Goal: Check status: Check status

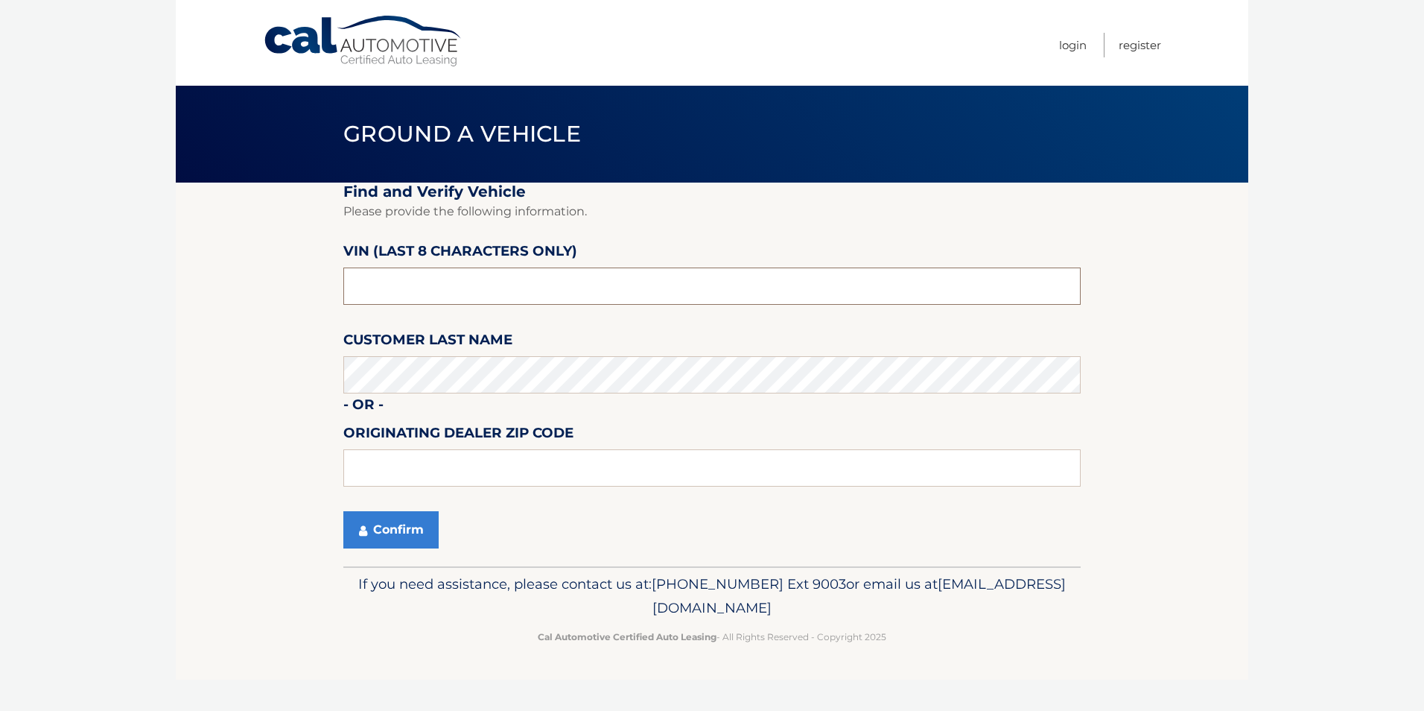
click at [431, 286] on input "text" at bounding box center [711, 285] width 737 height 37
type input "NT170073"
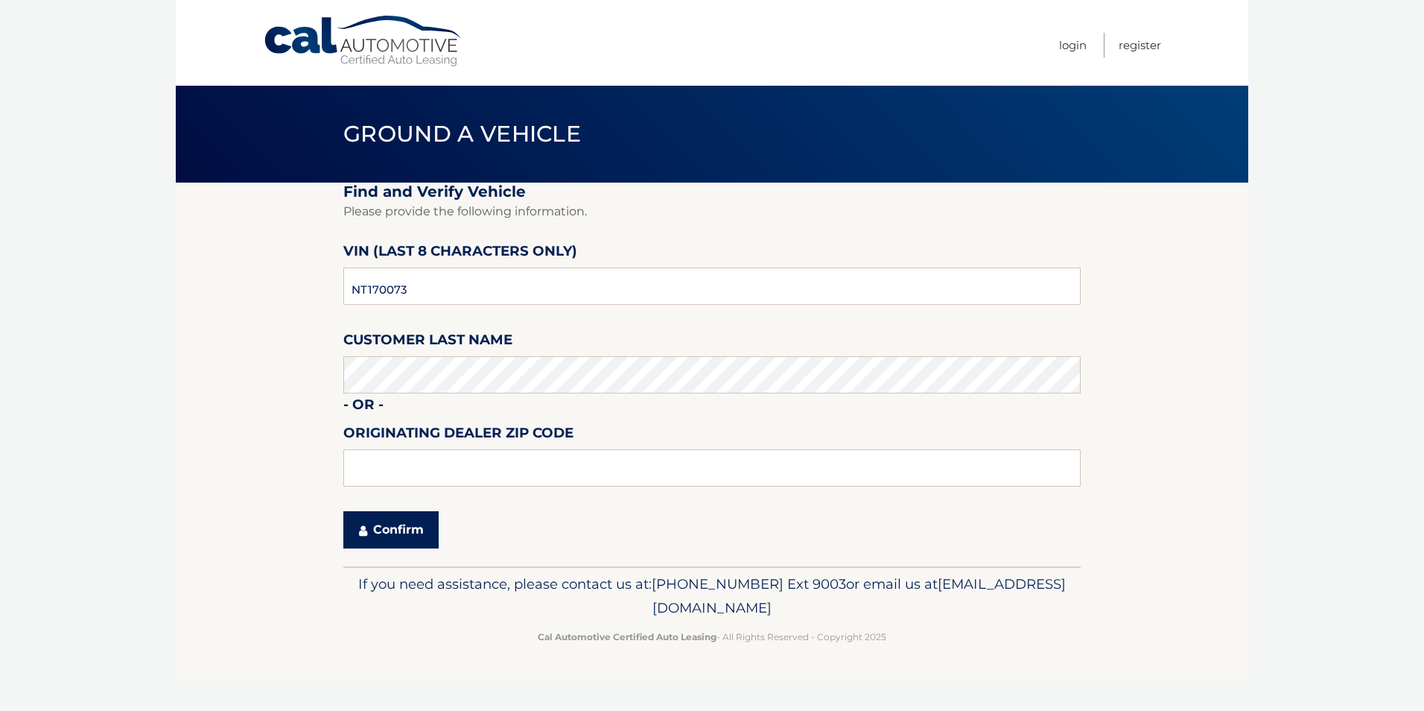
click at [408, 529] on button "Confirm" at bounding box center [390, 529] width 95 height 37
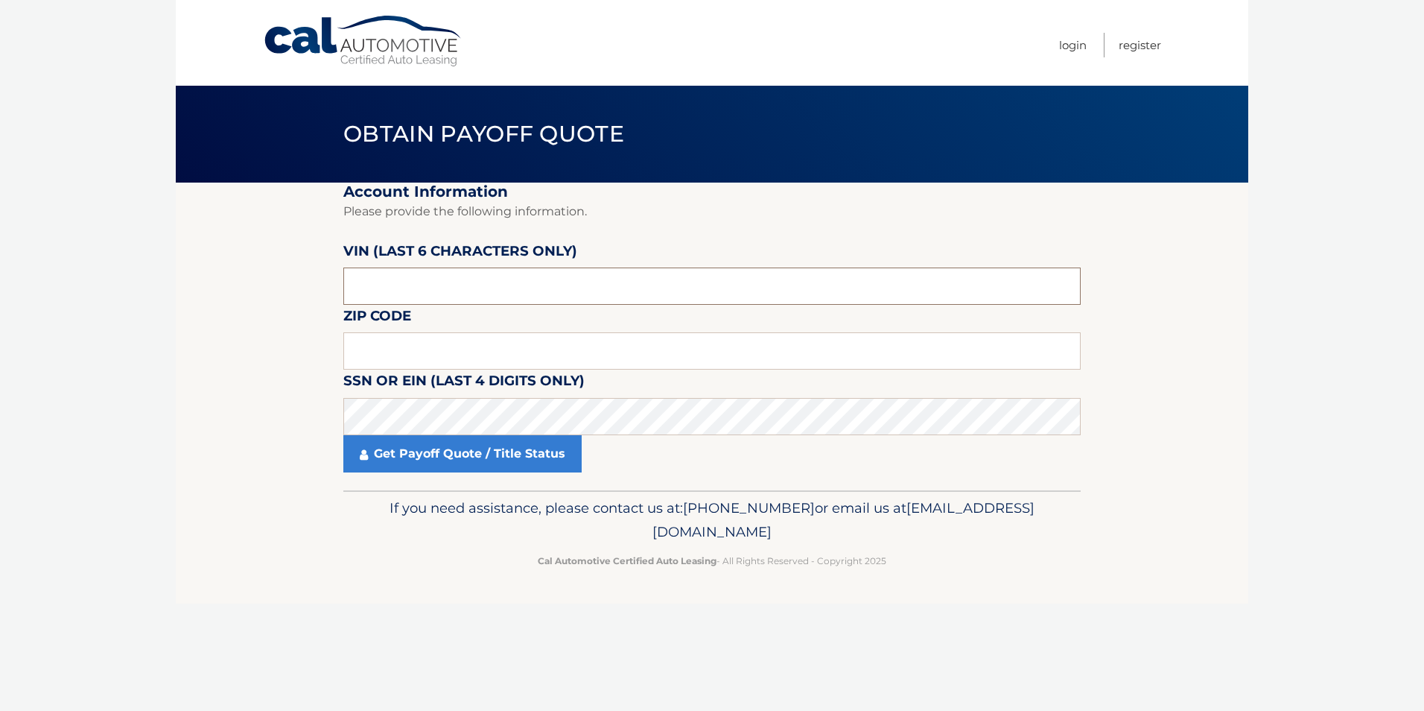
click at [437, 289] on input "text" at bounding box center [711, 285] width 737 height 37
type input "170073"
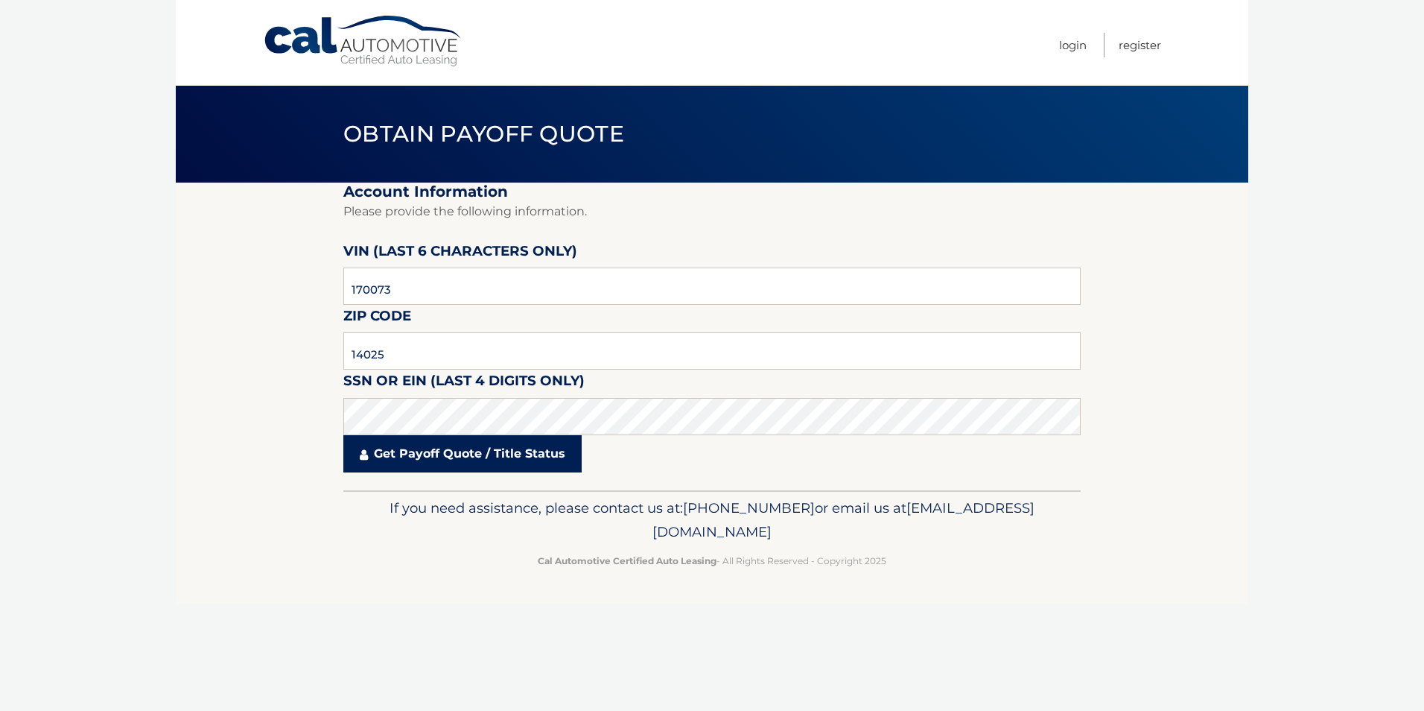
click at [518, 460] on link "Get Payoff Quote / Title Status" at bounding box center [462, 453] width 238 height 37
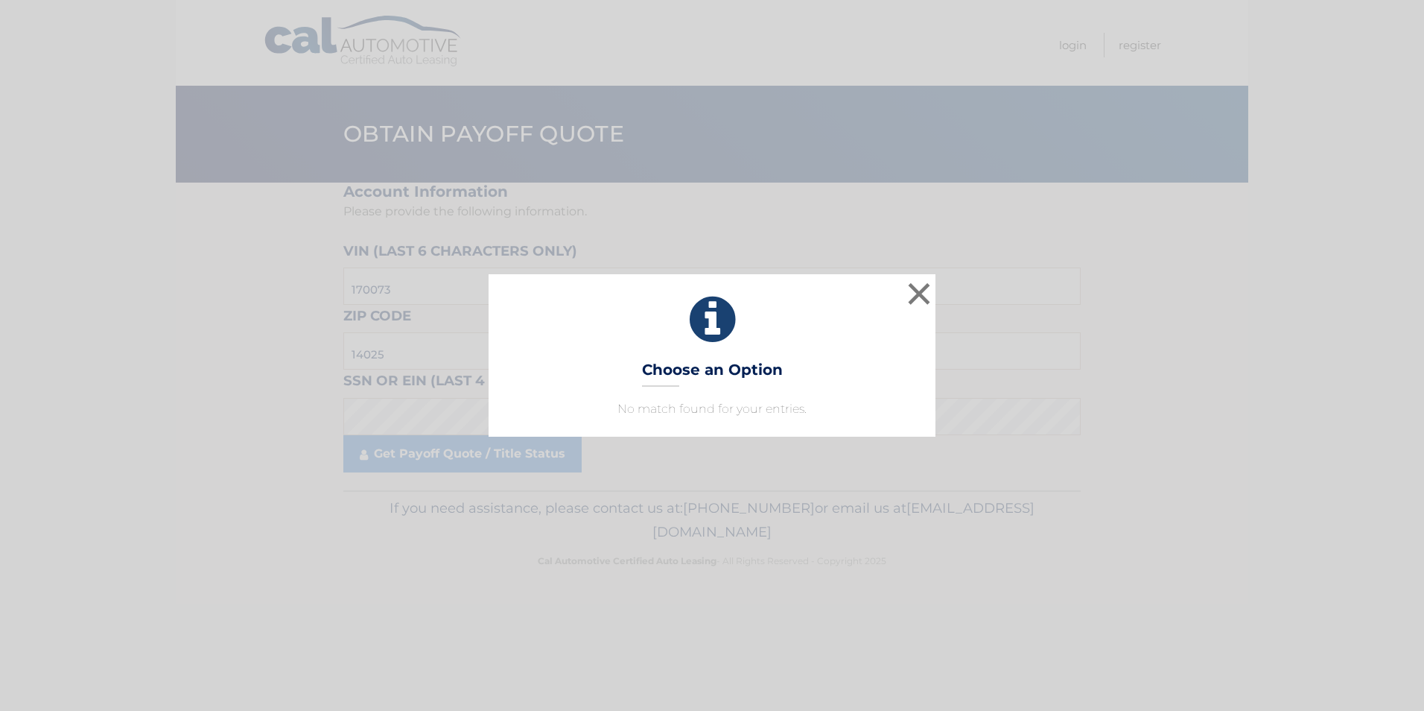
click at [719, 323] on icon at bounding box center [712, 320] width 410 height 54
click at [917, 296] on button "×" at bounding box center [919, 294] width 30 height 30
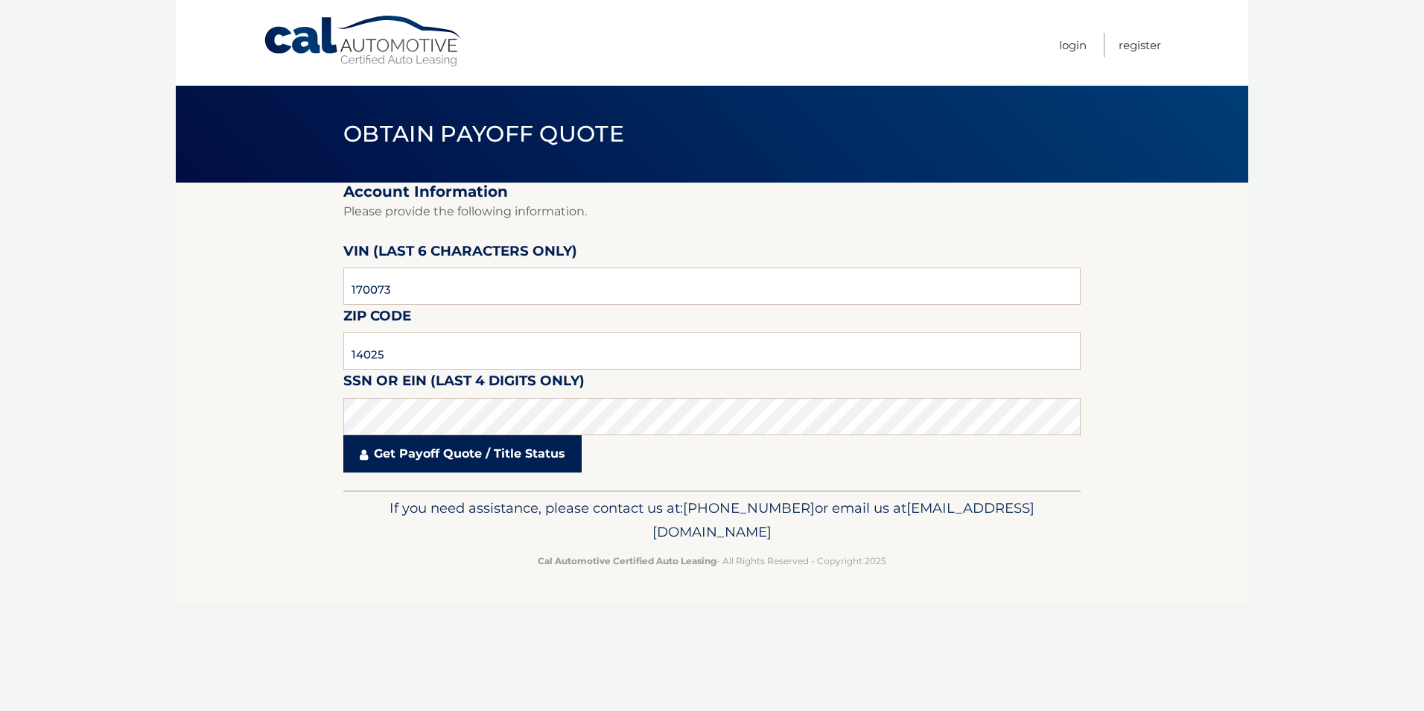
click at [418, 460] on link "Get Payoff Quote / Title Status" at bounding box center [462, 453] width 238 height 37
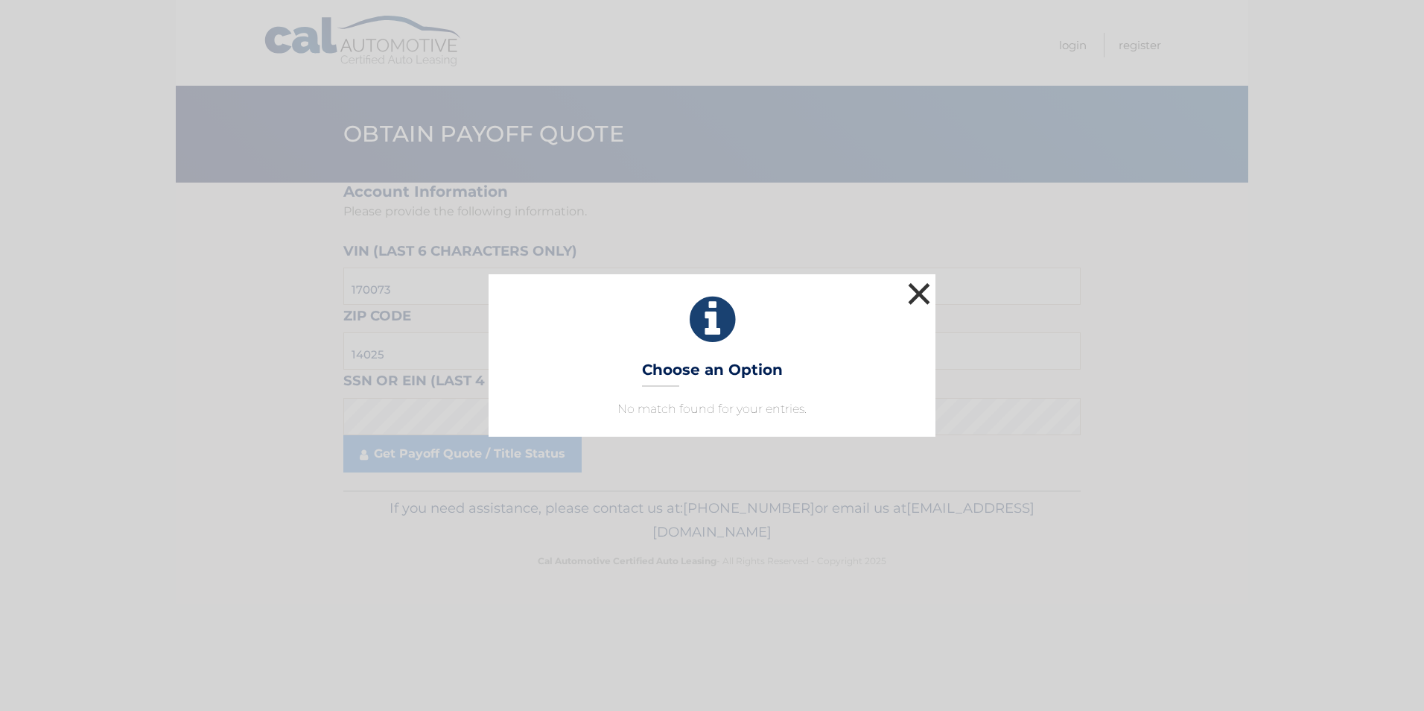
click at [925, 296] on button "×" at bounding box center [919, 294] width 30 height 30
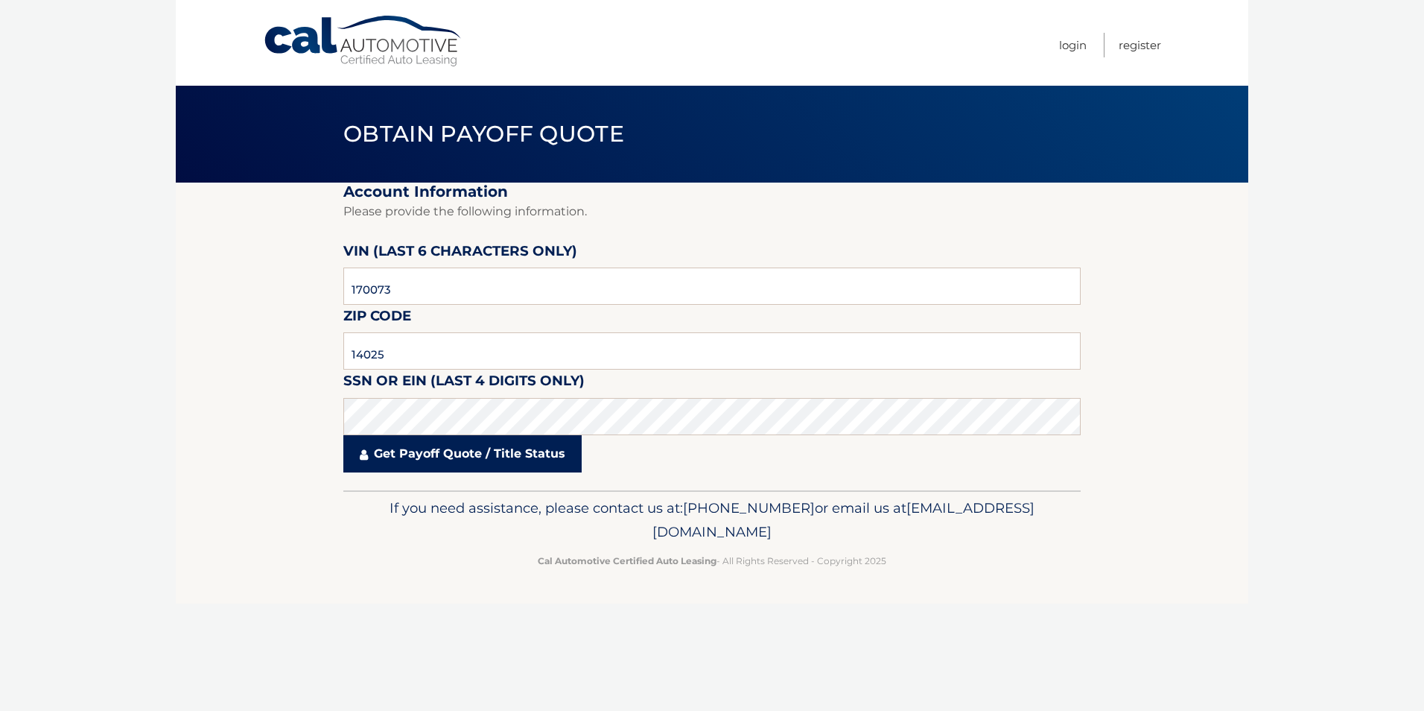
click at [463, 459] on link "Get Payoff Quote / Title Status" at bounding box center [462, 453] width 238 height 37
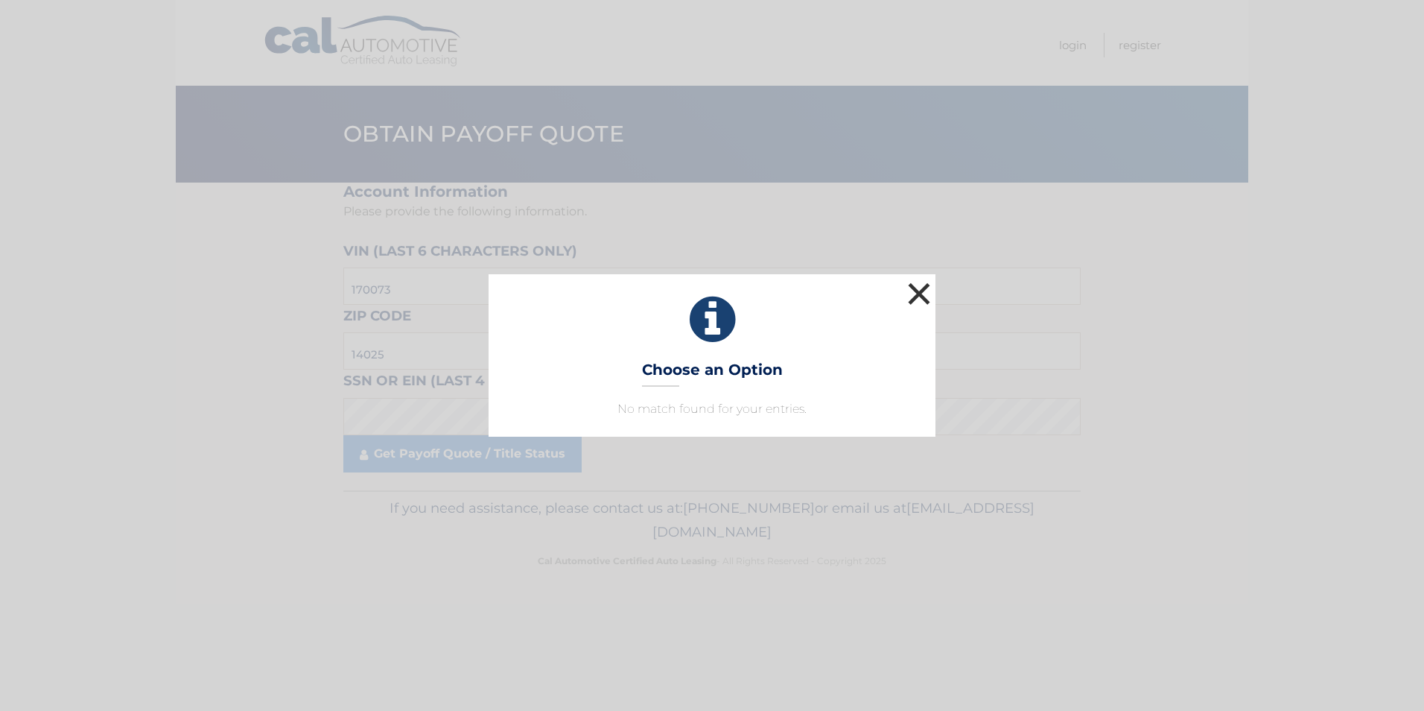
click at [921, 293] on button "×" at bounding box center [919, 294] width 30 height 30
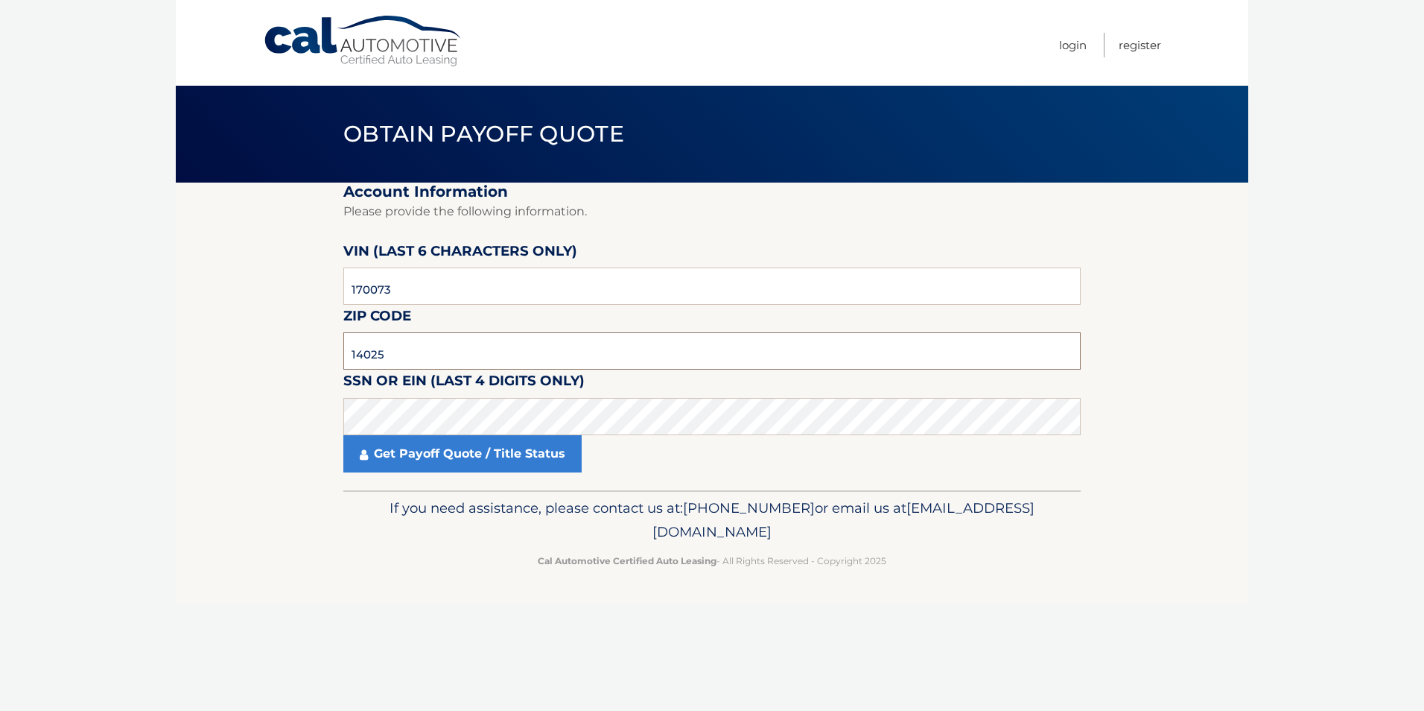
click at [404, 349] on input "14025" at bounding box center [711, 350] width 737 height 37
type input "14141"
click at [443, 454] on link "Get Payoff Quote / Title Status" at bounding box center [462, 453] width 238 height 37
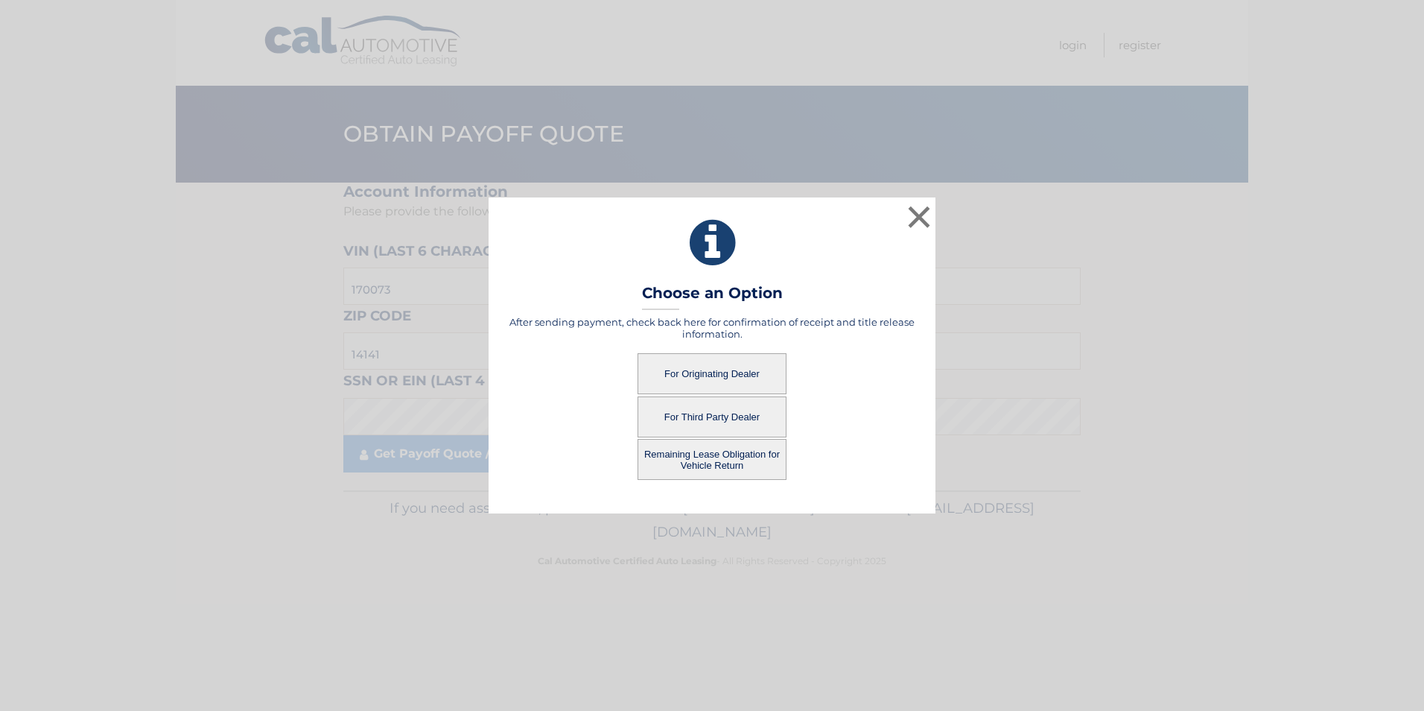
click at [687, 416] on button "For Third Party Dealer" at bounding box center [712, 416] width 149 height 41
click at [699, 415] on button "For Third Party Dealer" at bounding box center [712, 416] width 149 height 41
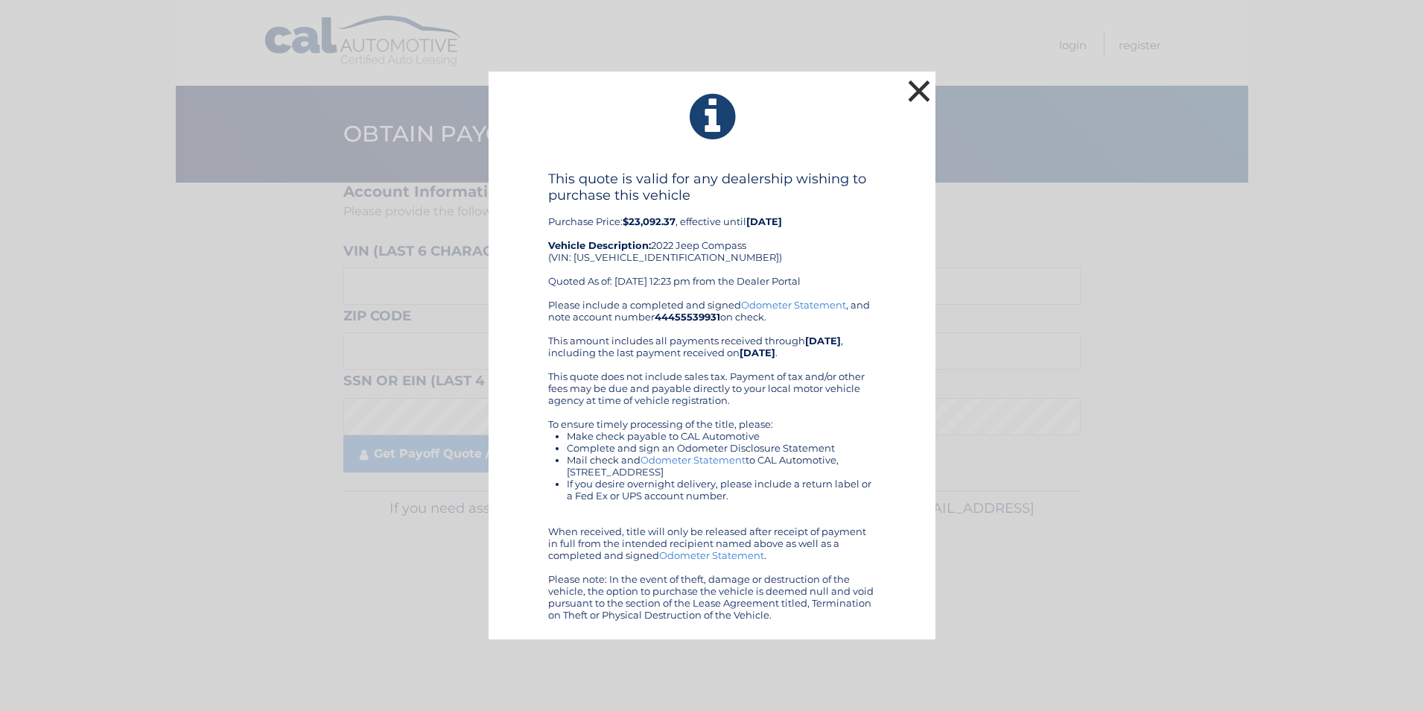
click at [921, 96] on button "×" at bounding box center [919, 91] width 30 height 30
